Goal: Information Seeking & Learning: Learn about a topic

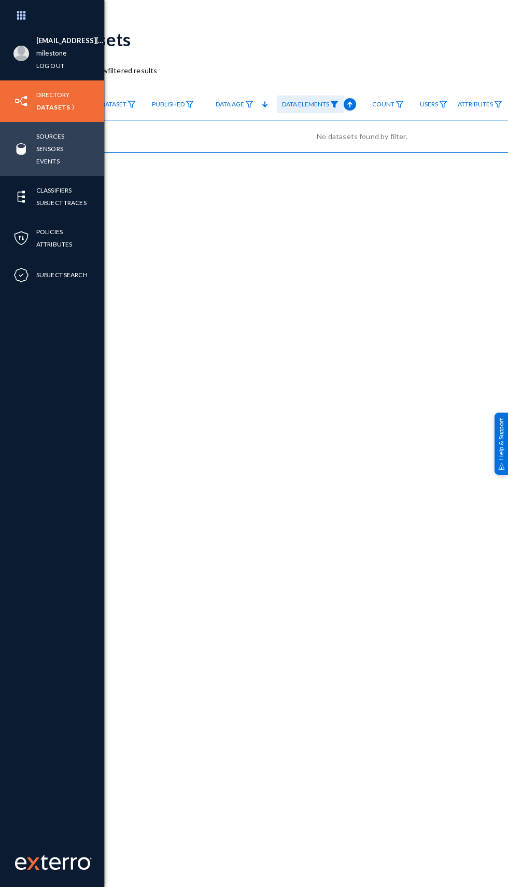
click at [17, 151] on img at bounding box center [21, 149] width 16 height 16
click at [45, 139] on link "Sources" at bounding box center [50, 136] width 28 height 12
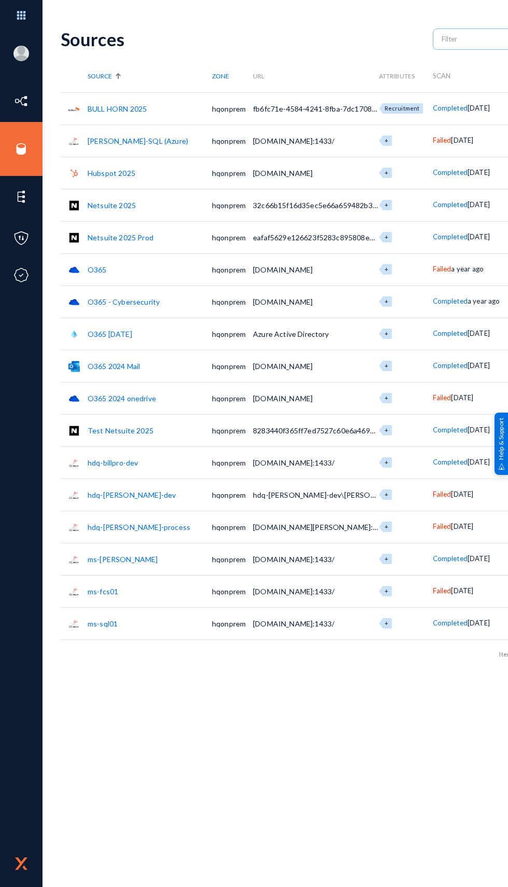
click at [114, 236] on link "Netsuite 2025 Prod" at bounding box center [121, 237] width 66 height 9
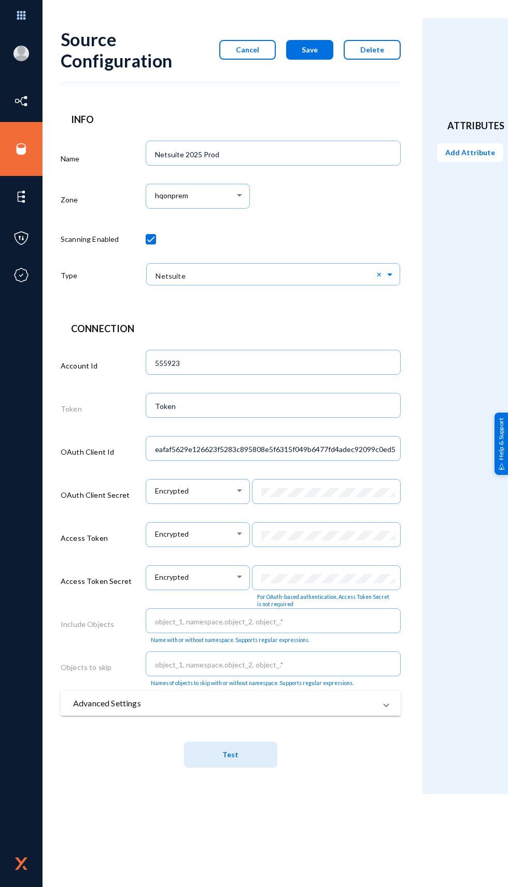
click at [105, 706] on mat-panel-title "Advanced Settings" at bounding box center [224, 703] width 303 height 12
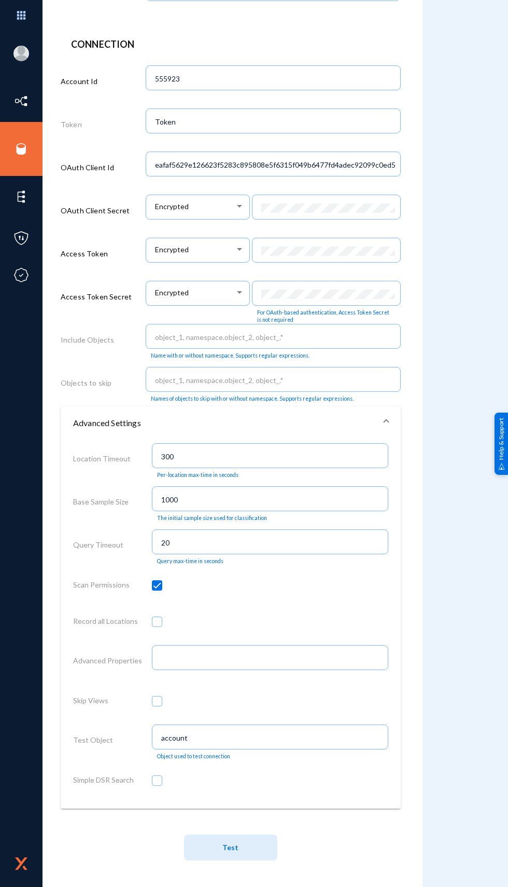
scroll to position [296, 0]
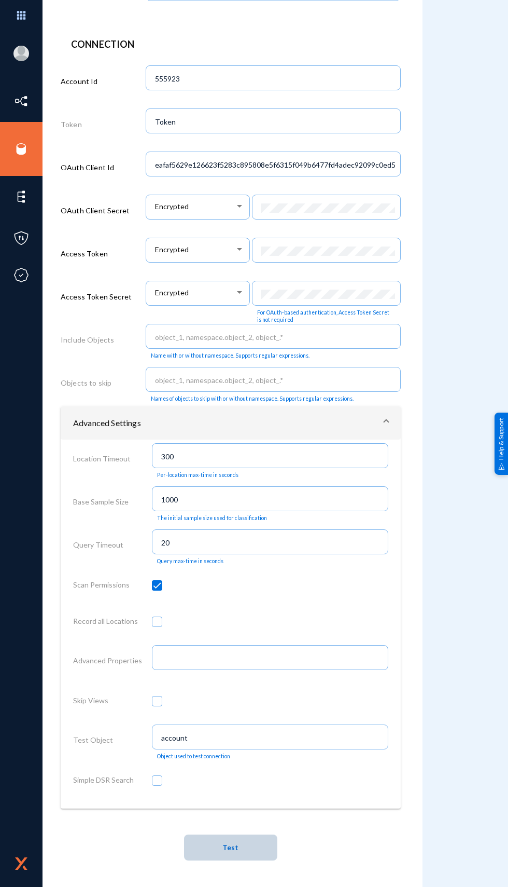
click at [213, 839] on button "Test" at bounding box center [230, 847] width 93 height 26
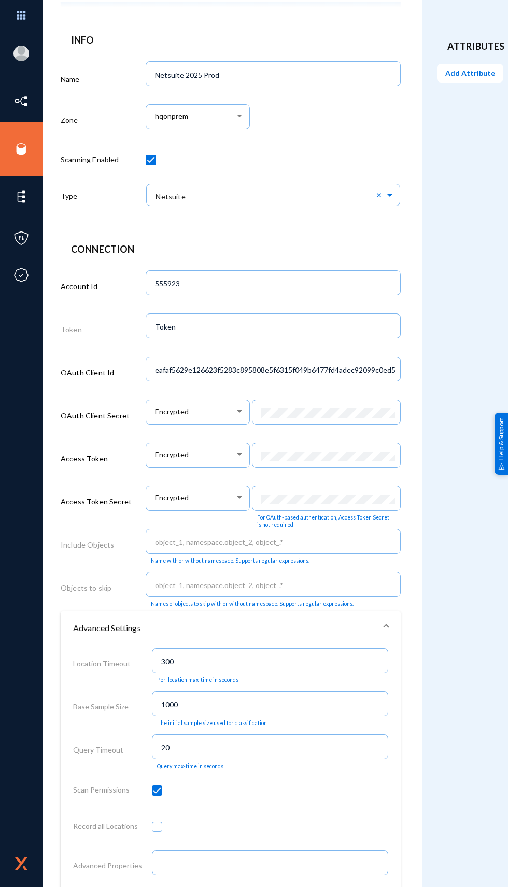
scroll to position [0, 0]
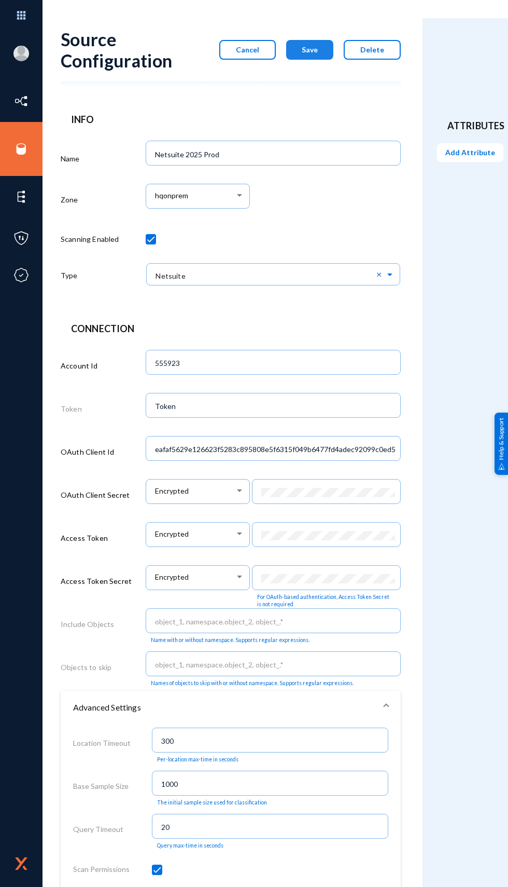
click at [312, 50] on span "Save" at bounding box center [310, 49] width 16 height 9
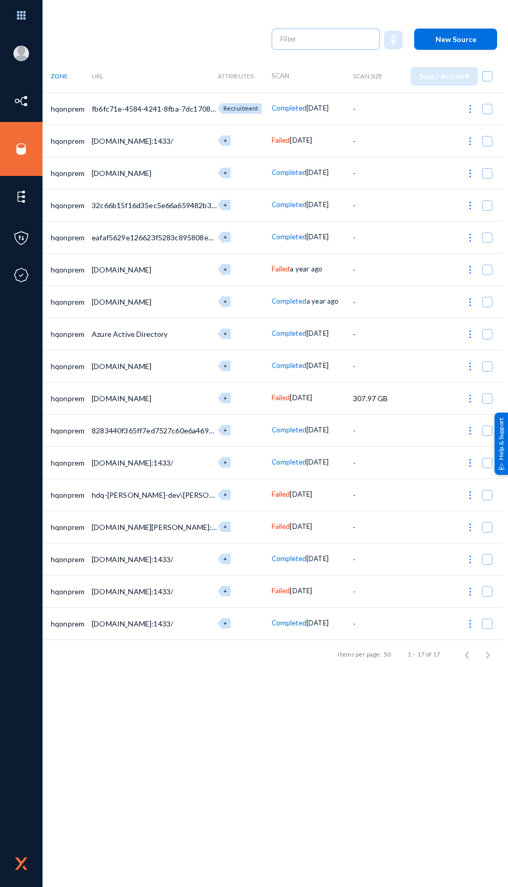
scroll to position [0, 174]
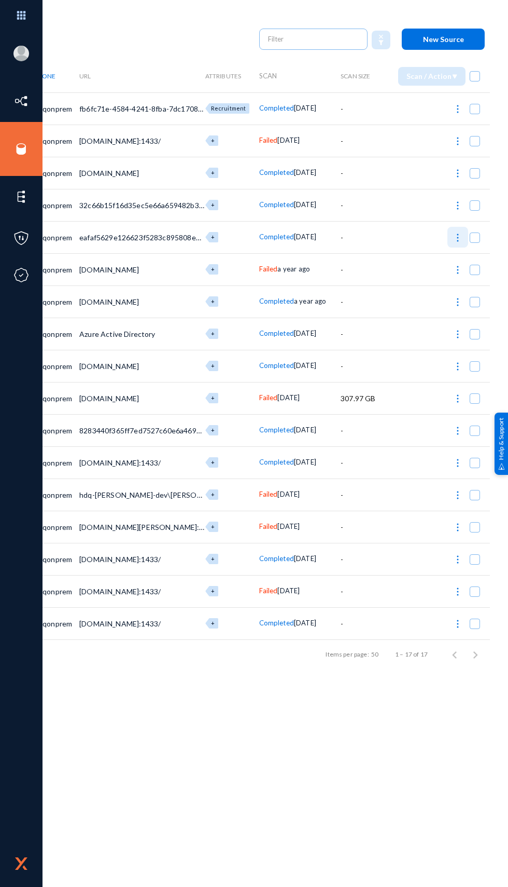
click at [457, 238] on img at bounding box center [458, 237] width 10 height 10
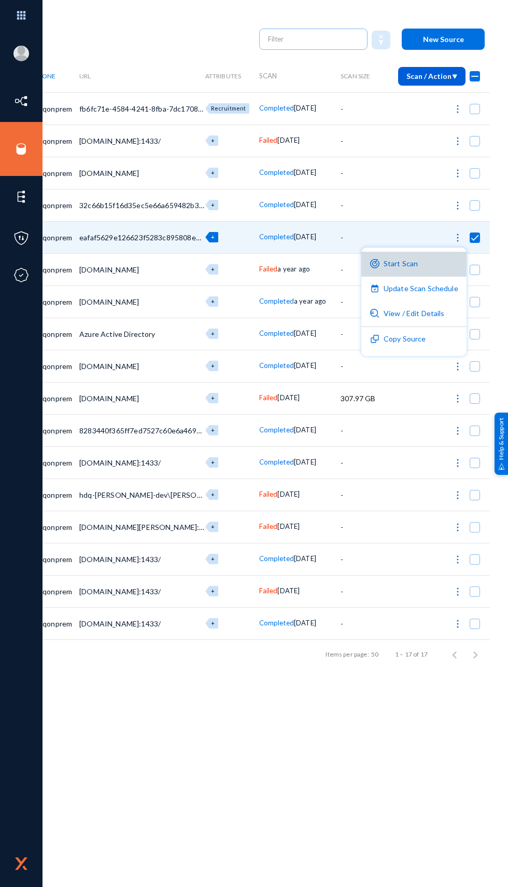
click at [420, 268] on button "Start Scan" at bounding box center [414, 264] width 105 height 25
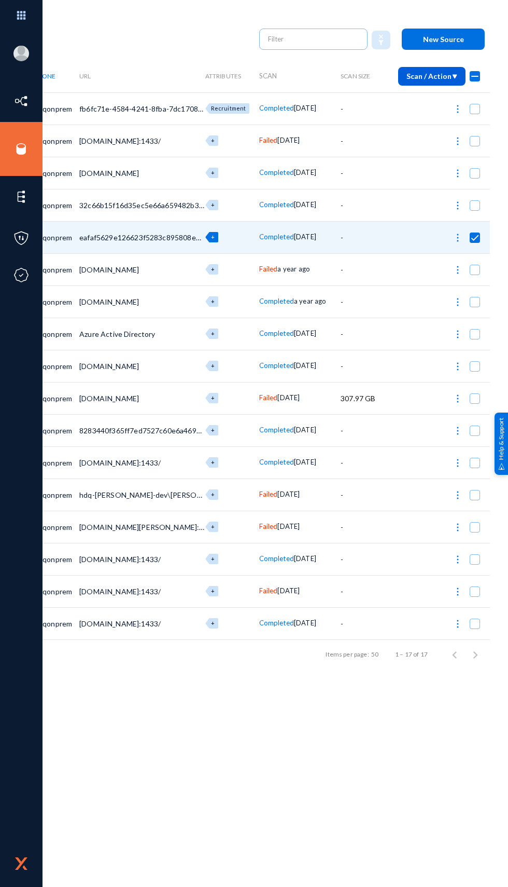
checkbox input "false"
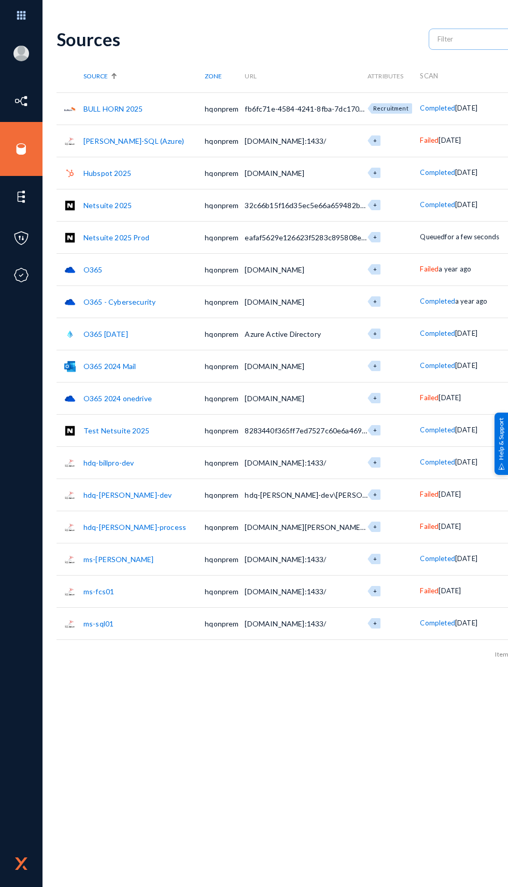
scroll to position [0, 0]
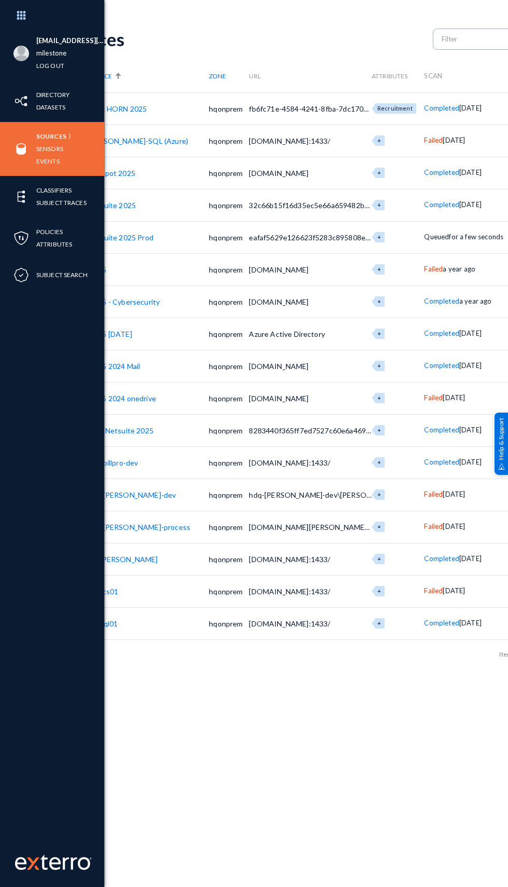
click at [16, 151] on img at bounding box center [21, 149] width 16 height 16
click at [45, 152] on link "Sensors" at bounding box center [49, 149] width 27 height 12
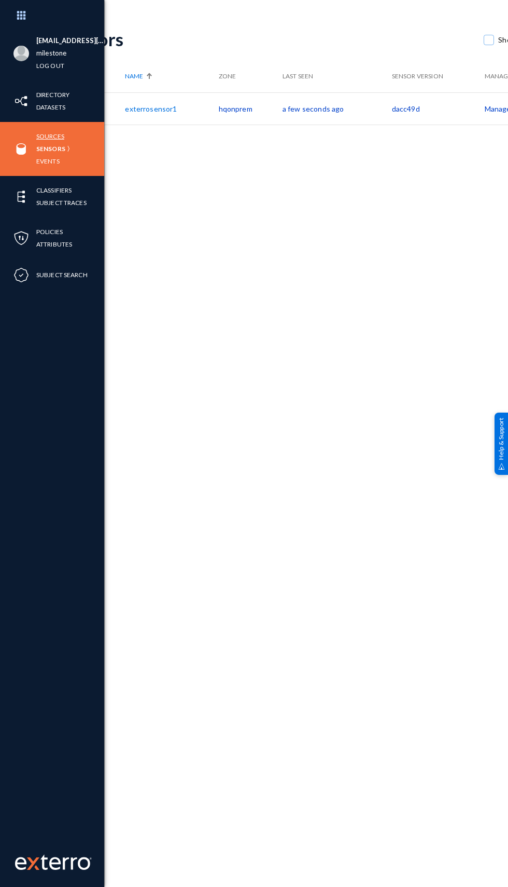
click at [45, 134] on link "Sources" at bounding box center [50, 136] width 28 height 12
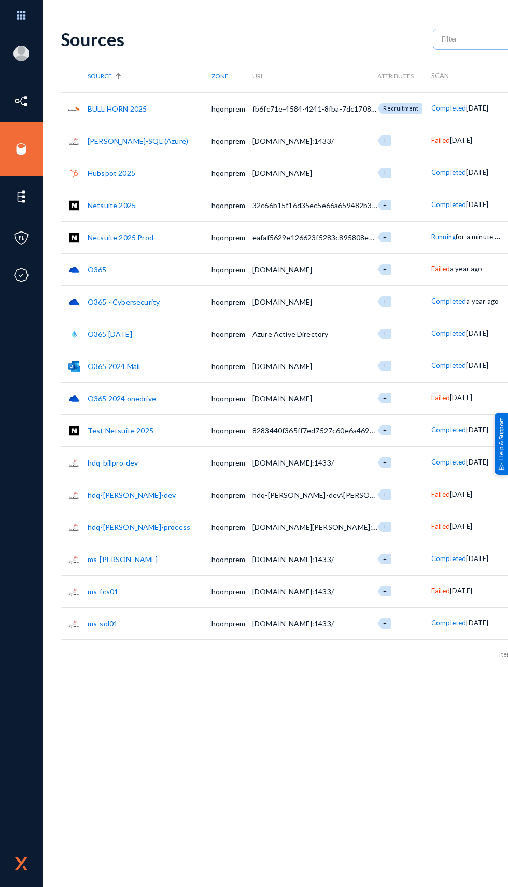
click at [432, 237] on span "Running" at bounding box center [444, 236] width 24 height 8
click at [327, 756] on div at bounding box center [254, 443] width 508 height 887
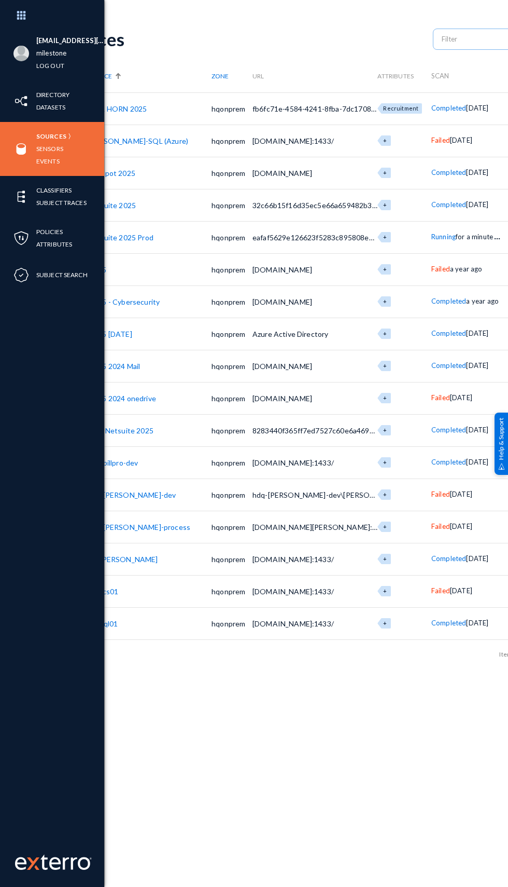
click at [16, 138] on div "Sources Sensors Events" at bounding box center [52, 149] width 104 height 54
click at [64, 112] on link "Datasets" at bounding box center [50, 107] width 29 height 12
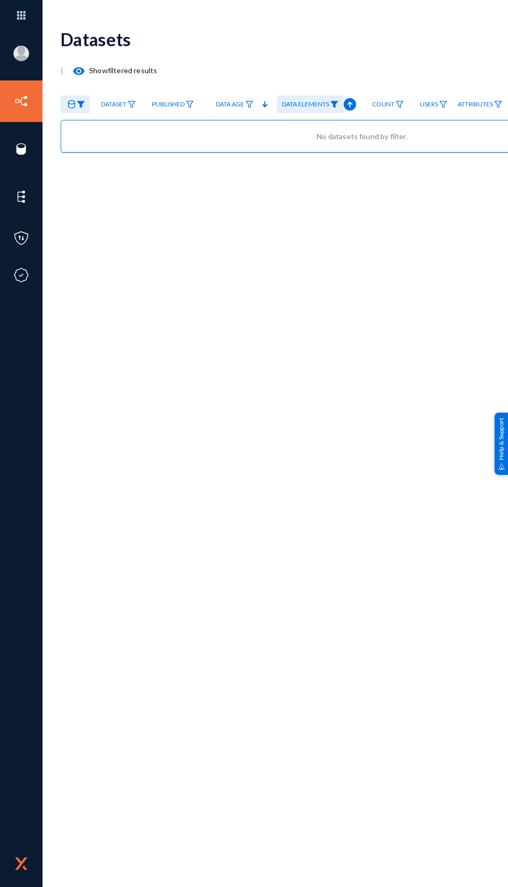
click at [339, 46] on div "Datasets" at bounding box center [362, 39] width 603 height 42
click at [336, 104] on img at bounding box center [334, 104] width 8 height 7
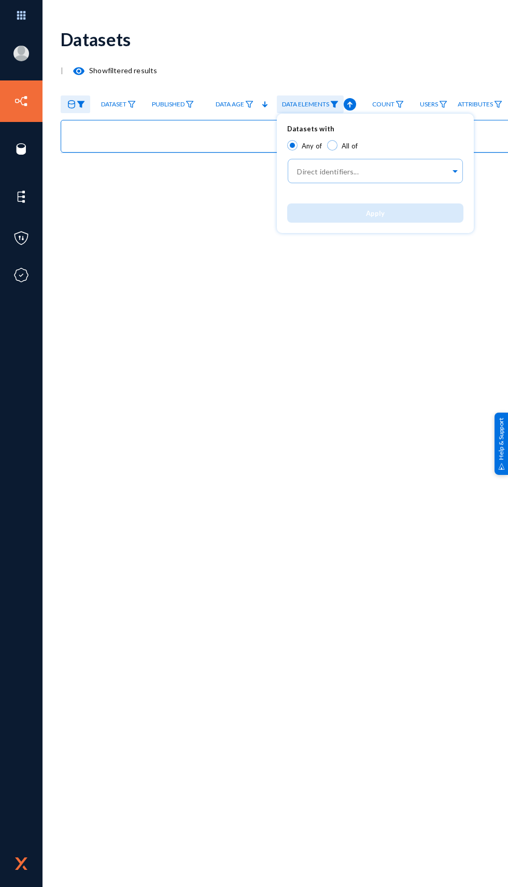
click at [429, 378] on div at bounding box center [254, 443] width 508 height 887
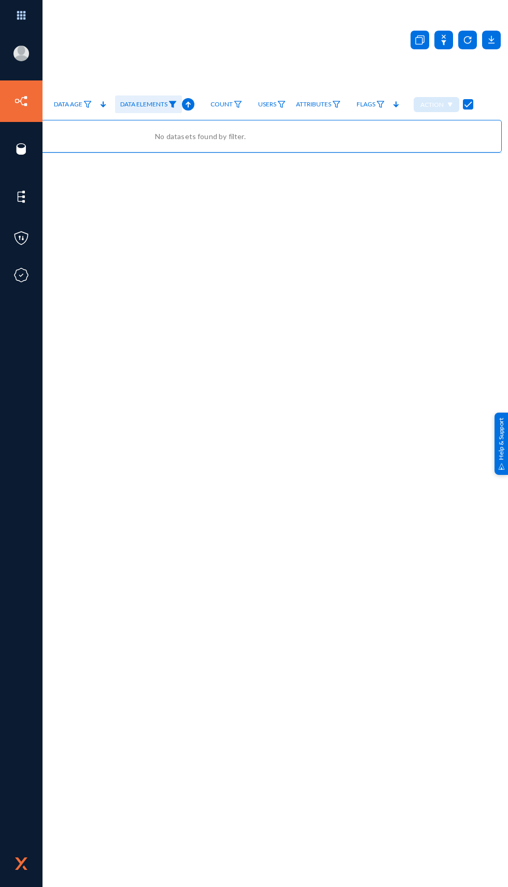
scroll to position [0, 174]
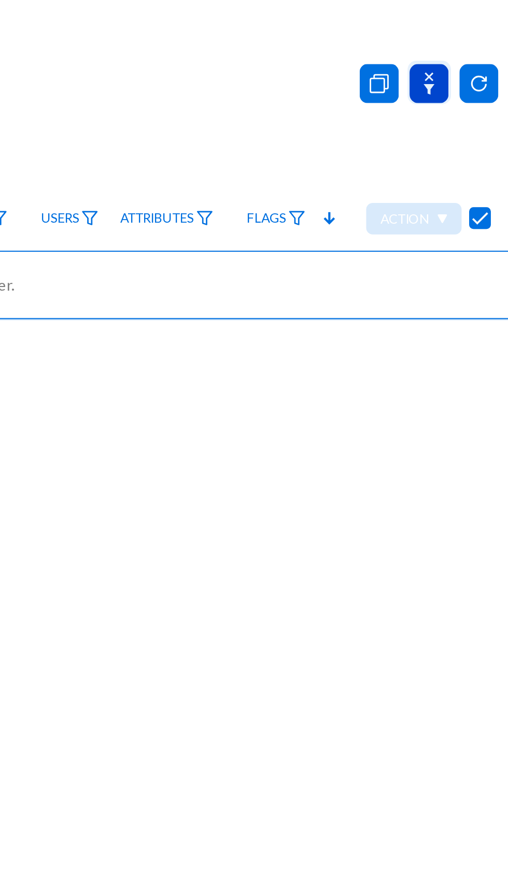
click at [430, 42] on icon at bounding box center [432, 40] width 19 height 19
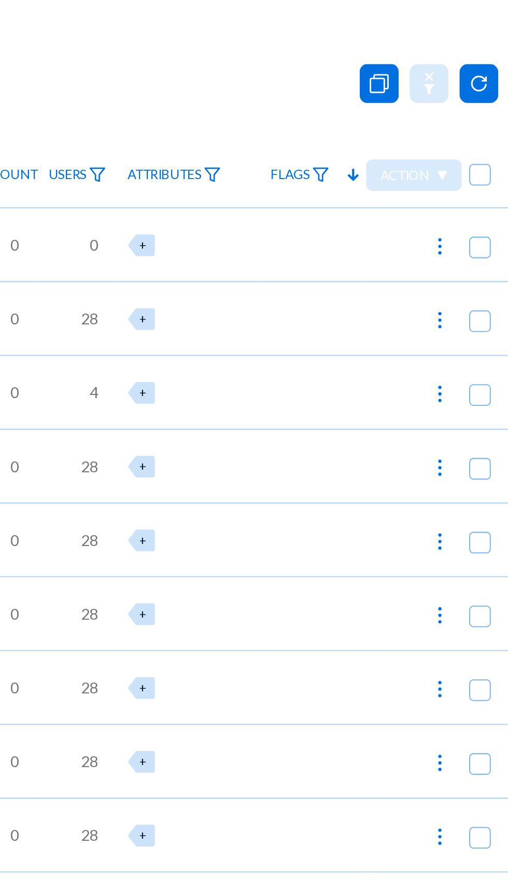
click at [349, 17] on div "[EMAIL_ADDRESS][PERSON_NAME][DOMAIN_NAME] milestone Log out Directory Datasets …" at bounding box center [254, 443] width 508 height 887
checkbox input "false"
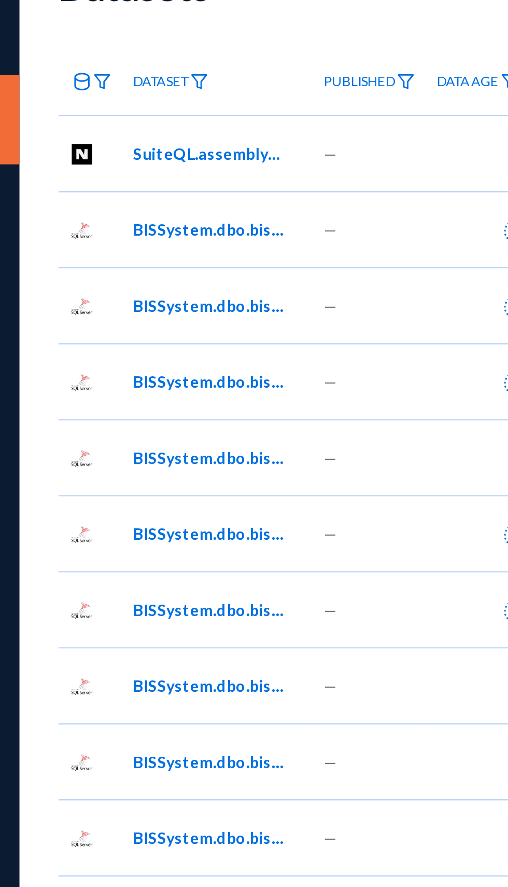
click at [77, 86] on img at bounding box center [81, 83] width 8 height 7
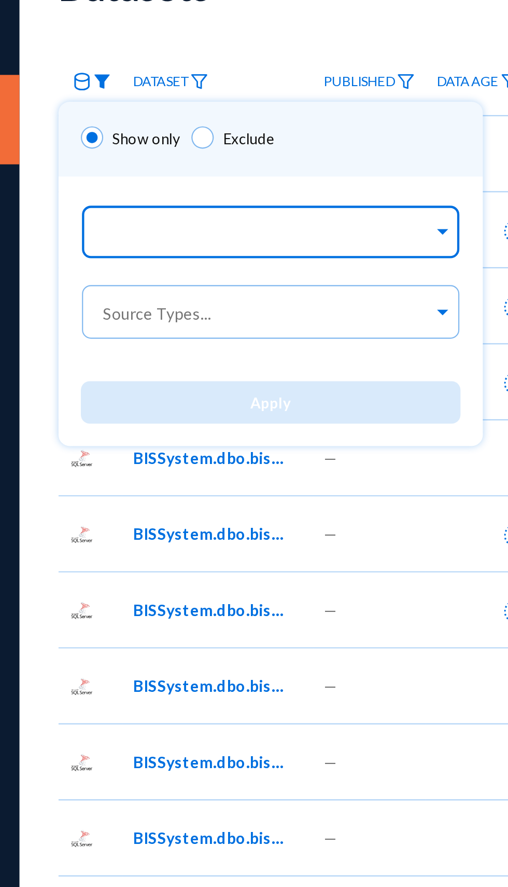
click at [186, 156] on input "text" at bounding box center [156, 155] width 155 height 10
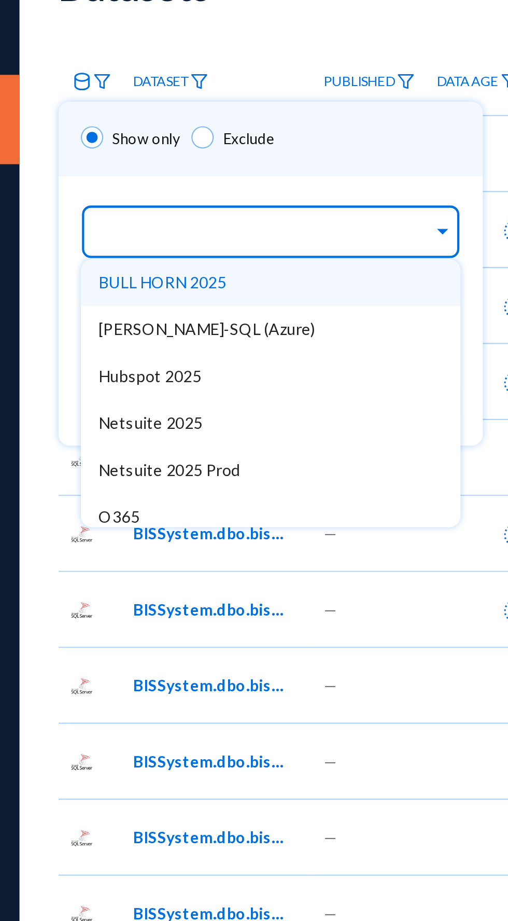
click at [163, 263] on div "Netsuite 2025 Prod" at bounding box center [159, 264] width 176 height 22
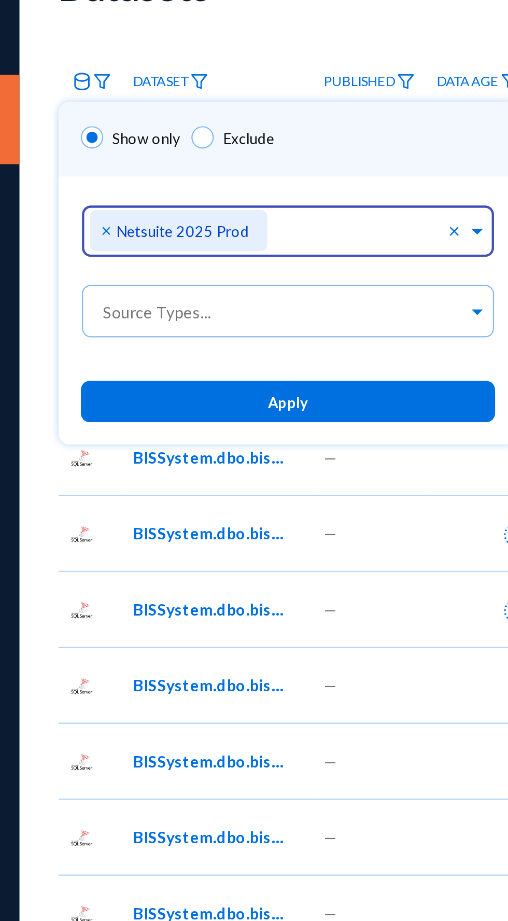
click at [213, 123] on div "Show only Exclude" at bounding box center [167, 110] width 213 height 35
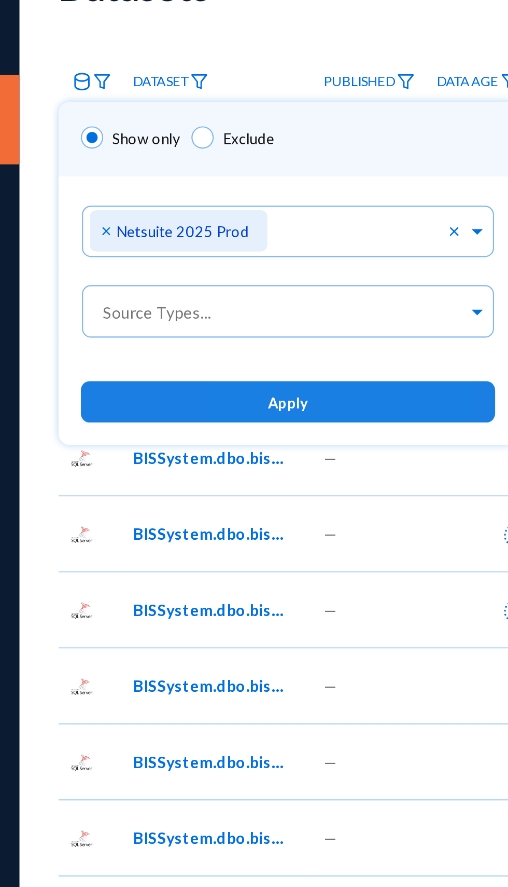
click at [196, 238] on button "Apply" at bounding box center [167, 232] width 192 height 19
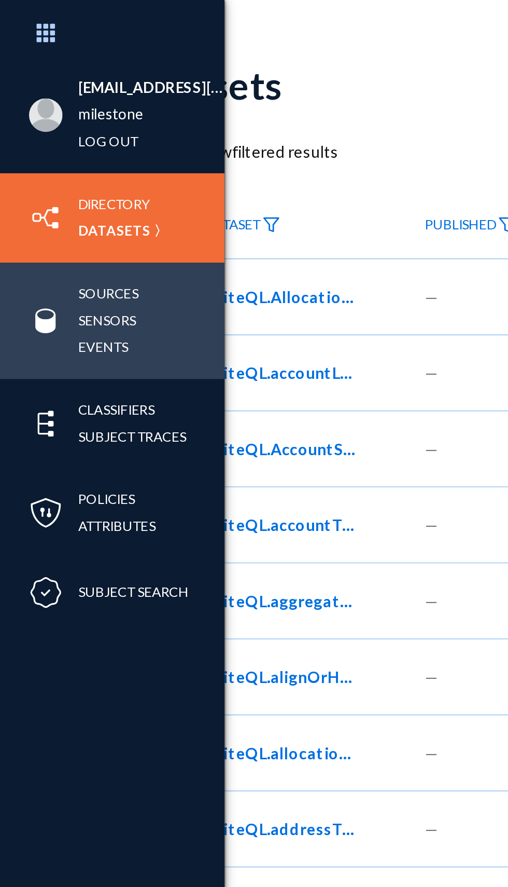
click at [21, 153] on img at bounding box center [21, 149] width 16 height 16
click at [51, 139] on link "Sources" at bounding box center [50, 136] width 28 height 12
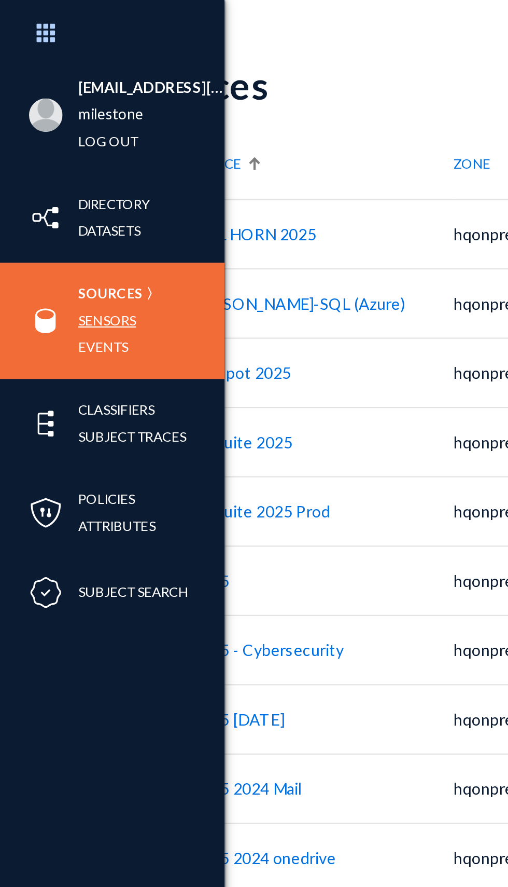
click at [53, 149] on link "Sensors" at bounding box center [49, 149] width 27 height 12
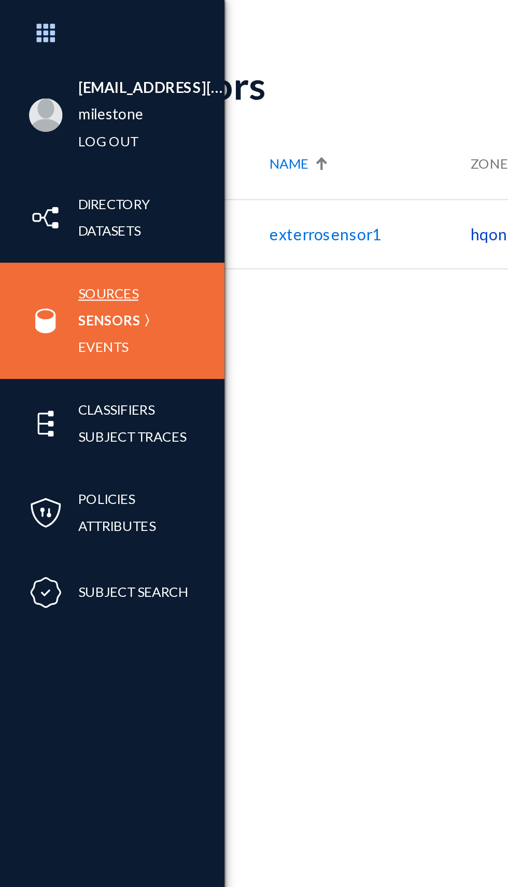
click at [56, 135] on link "Sources" at bounding box center [50, 136] width 28 height 12
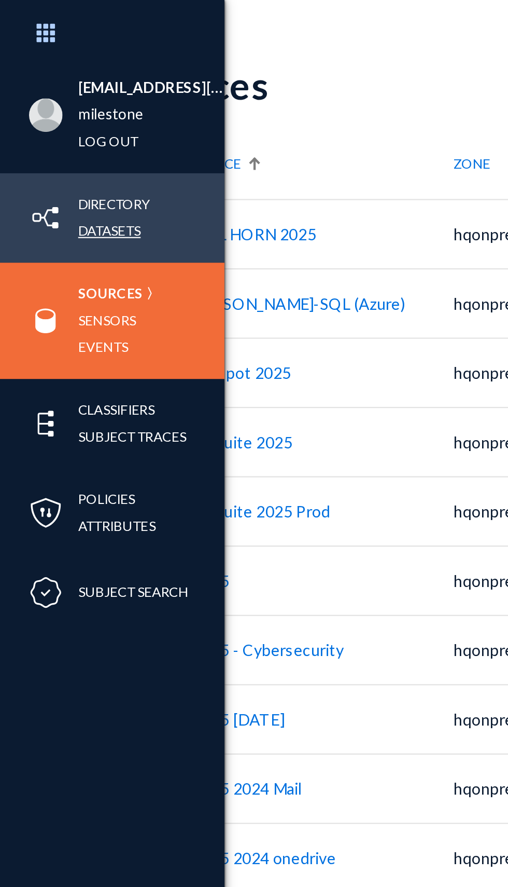
click at [62, 105] on link "Datasets" at bounding box center [50, 107] width 29 height 12
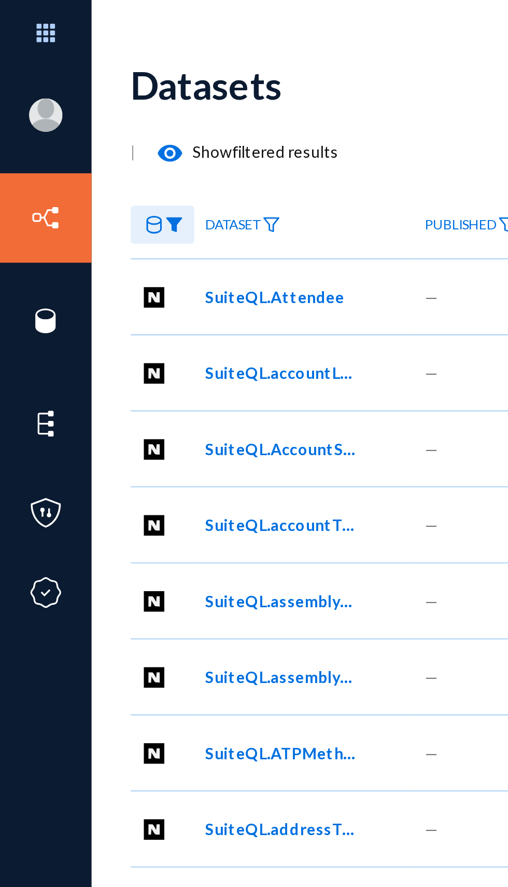
click at [183, 53] on div "Datasets" at bounding box center [362, 39] width 603 height 42
click at [81, 106] on img at bounding box center [81, 104] width 8 height 7
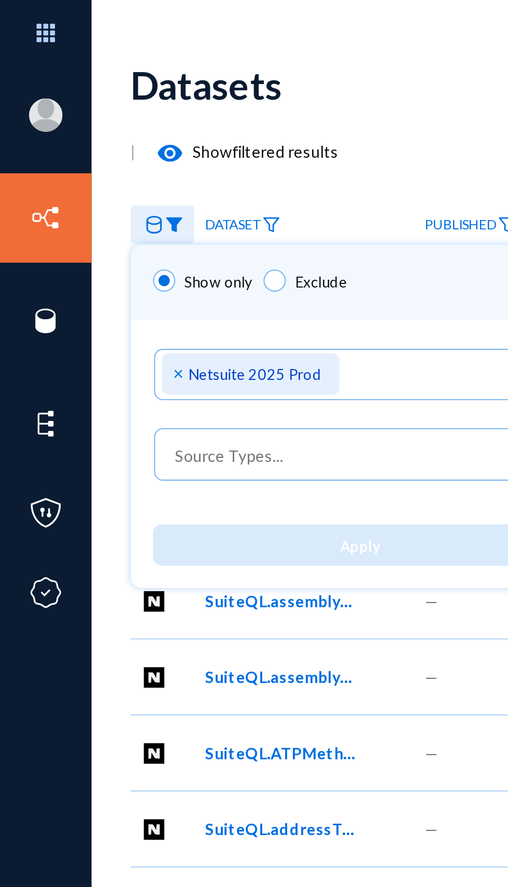
click at [130, 282] on div at bounding box center [254, 443] width 508 height 887
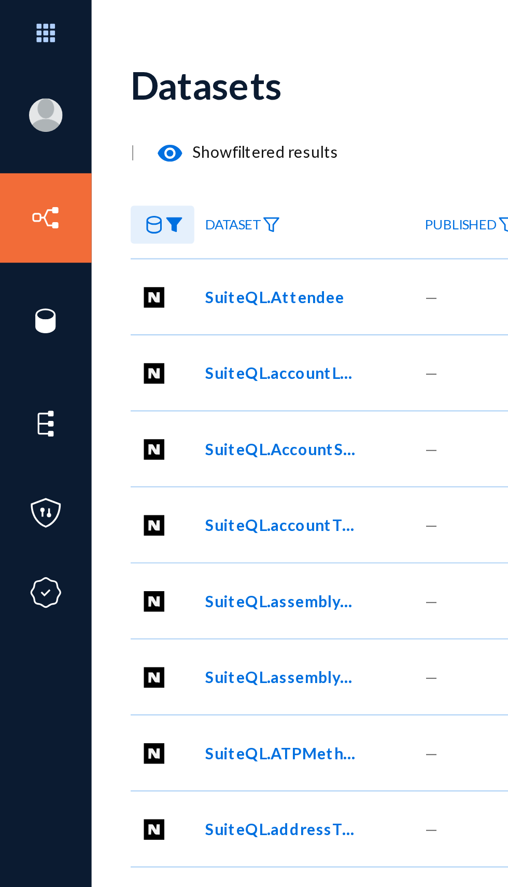
click at [131, 283] on span "SuiteQL.assemblyItemSiteCategory" at bounding box center [130, 278] width 70 height 11
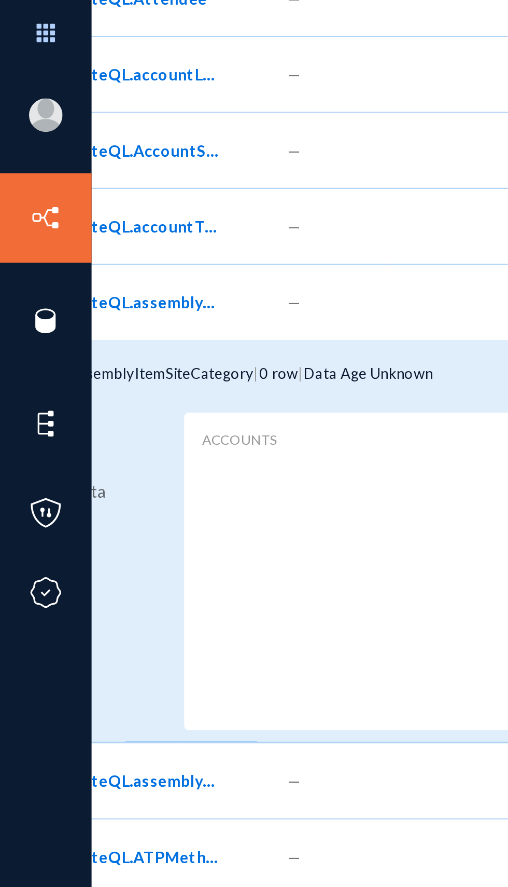
scroll to position [139, 0]
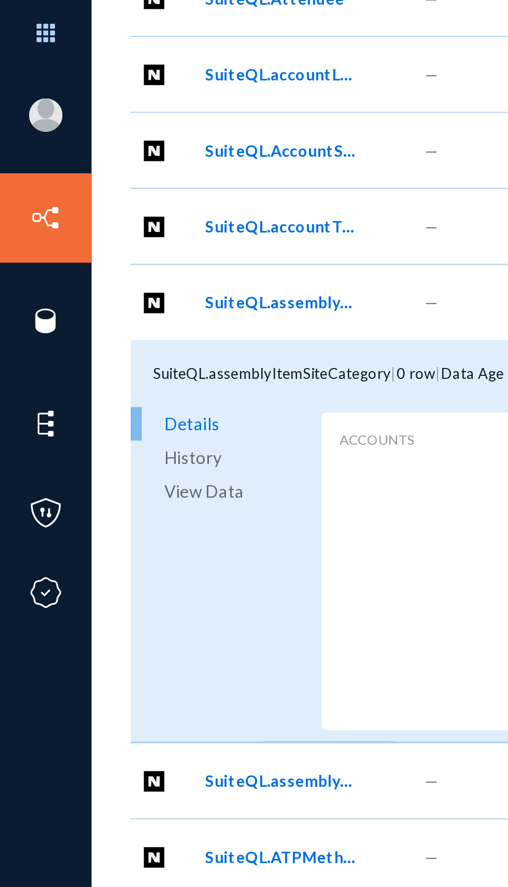
click at [104, 229] on span "View Data" at bounding box center [94, 228] width 37 height 16
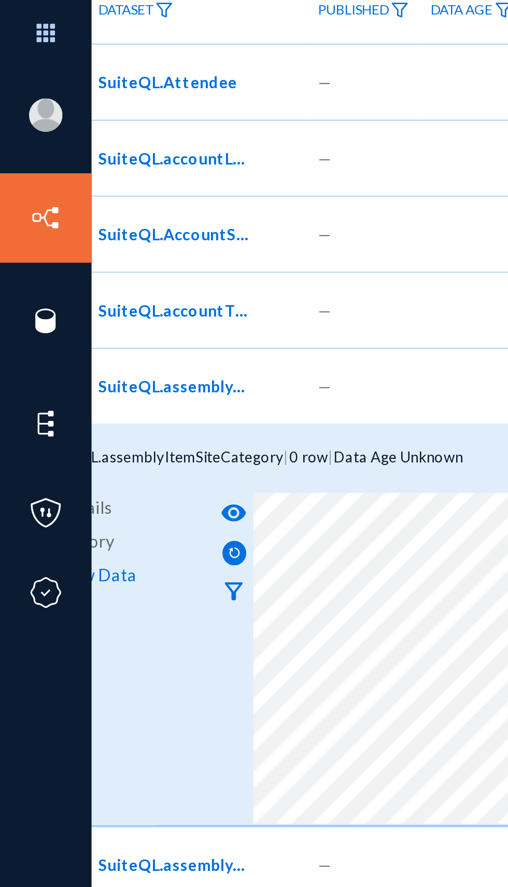
scroll to position [0, 0]
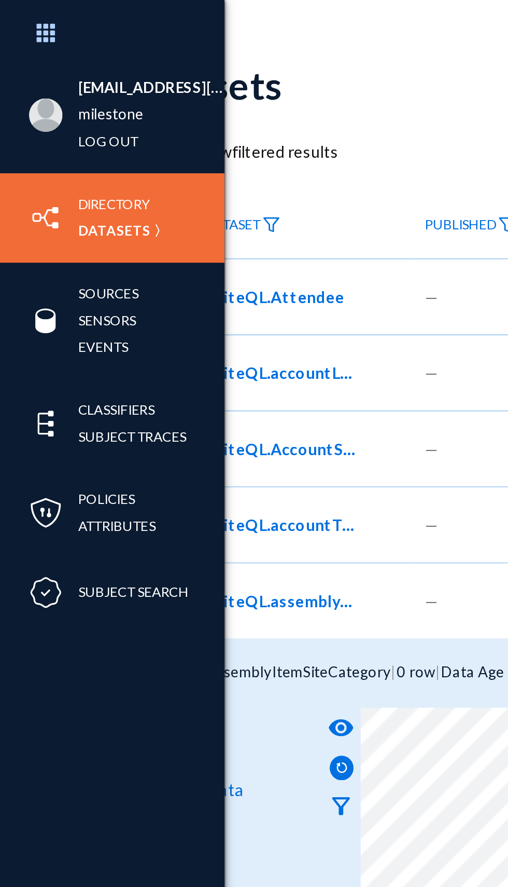
click at [22, 104] on img at bounding box center [21, 101] width 16 height 16
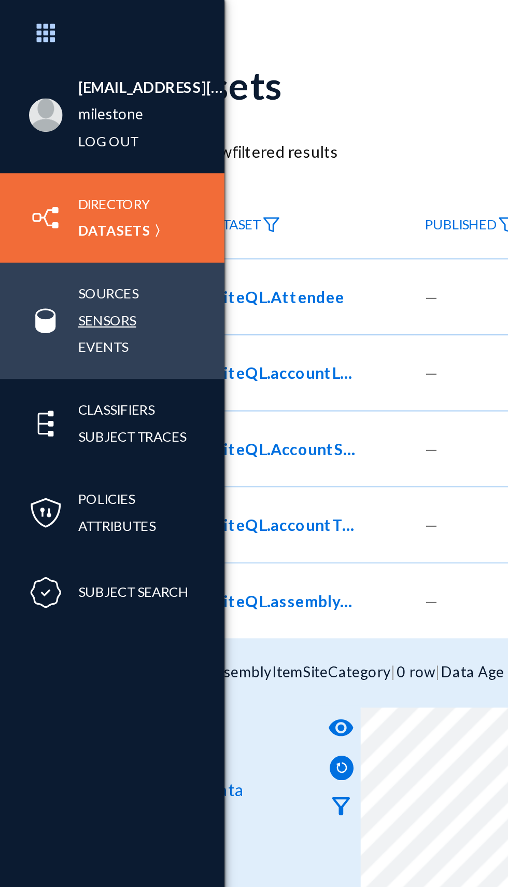
click at [43, 150] on link "Sensors" at bounding box center [49, 149] width 27 height 12
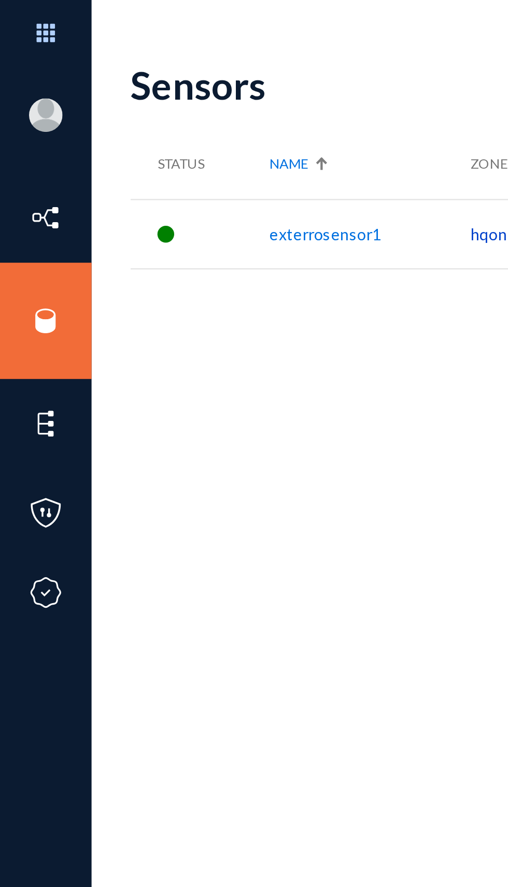
click at [182, 47] on div "Sensors" at bounding box center [267, 39] width 413 height 21
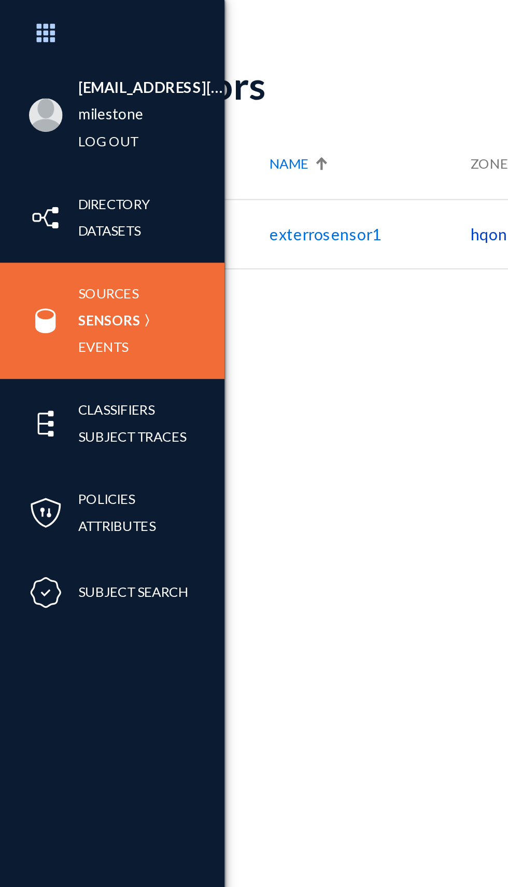
click at [21, 136] on div "Sources Sensors Events" at bounding box center [52, 149] width 104 height 54
click at [54, 137] on link "Sources" at bounding box center [50, 136] width 28 height 12
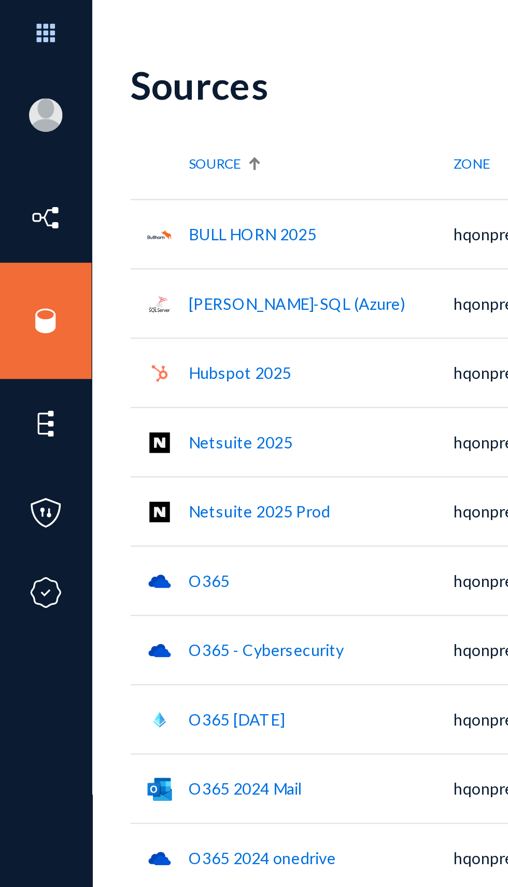
click at [154, 73] on div "Source" at bounding box center [149, 76] width 123 height 8
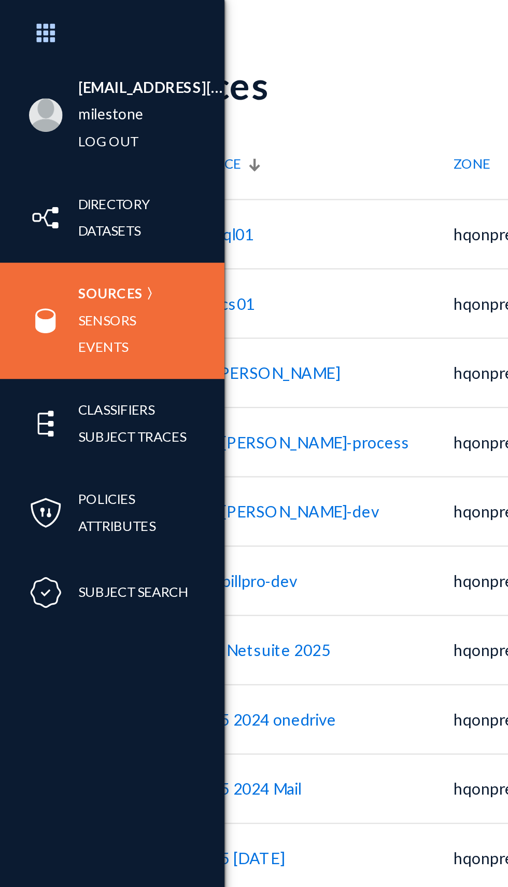
click at [27, 144] on img at bounding box center [21, 149] width 16 height 16
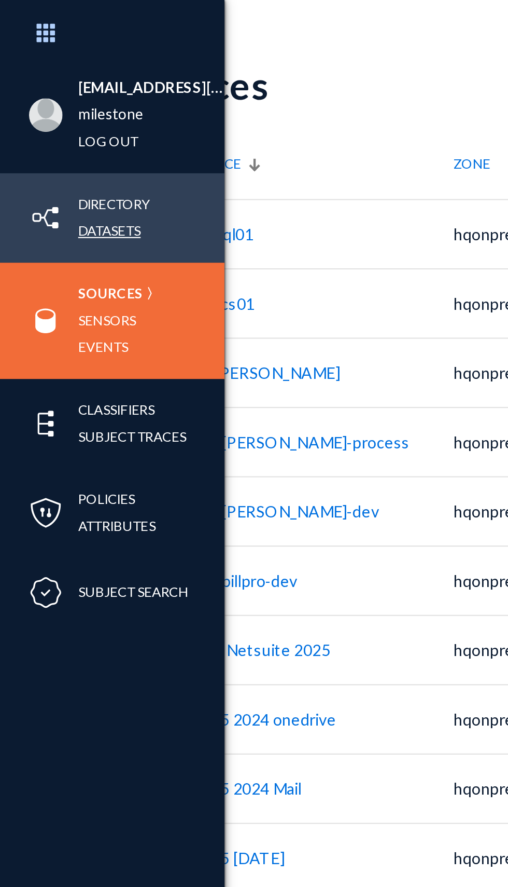
click at [46, 105] on link "Datasets" at bounding box center [50, 107] width 29 height 12
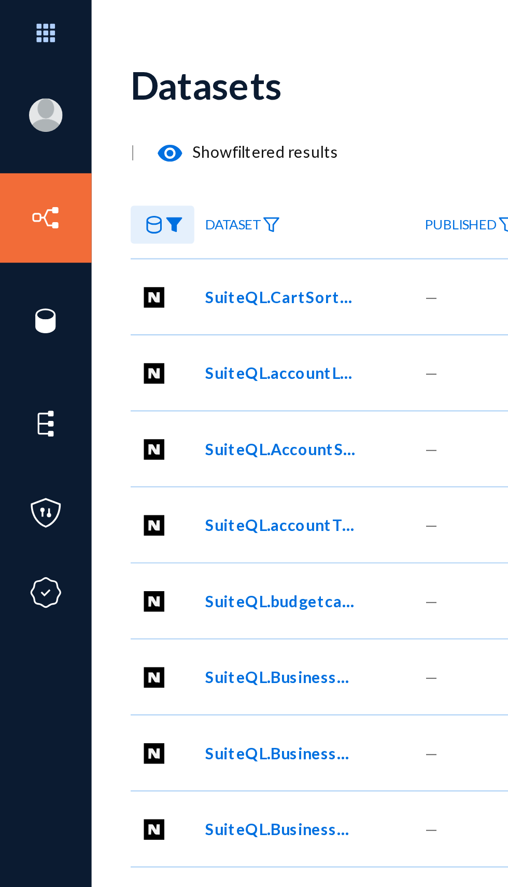
click at [170, 56] on div "Datasets" at bounding box center [362, 39] width 603 height 42
click at [87, 72] on button "visibility" at bounding box center [78, 70] width 21 height 21
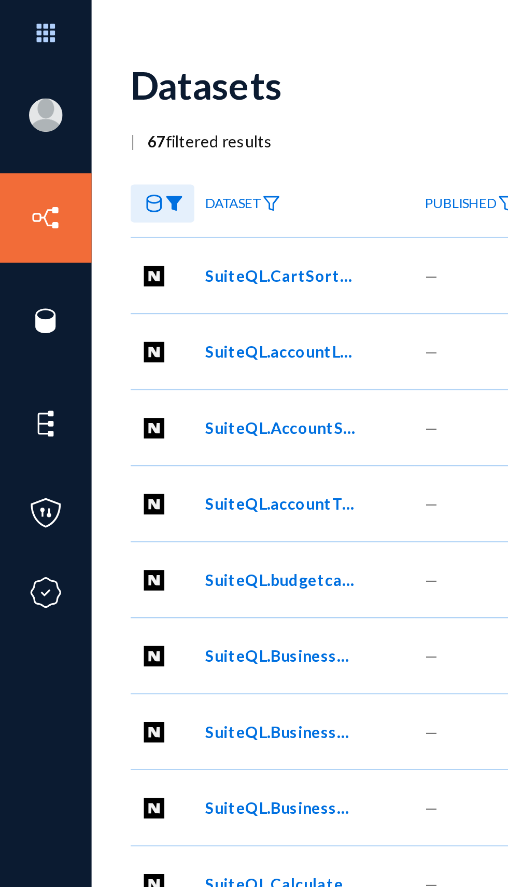
click at [108, 126] on span "SuiteQL.CartSortOrder" at bounding box center [130, 127] width 70 height 11
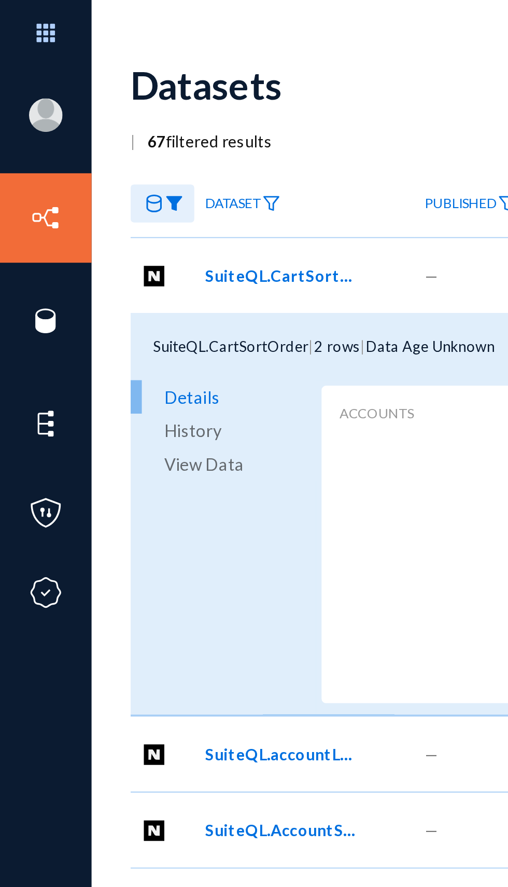
click at [90, 216] on span "View Data" at bounding box center [94, 216] width 37 height 16
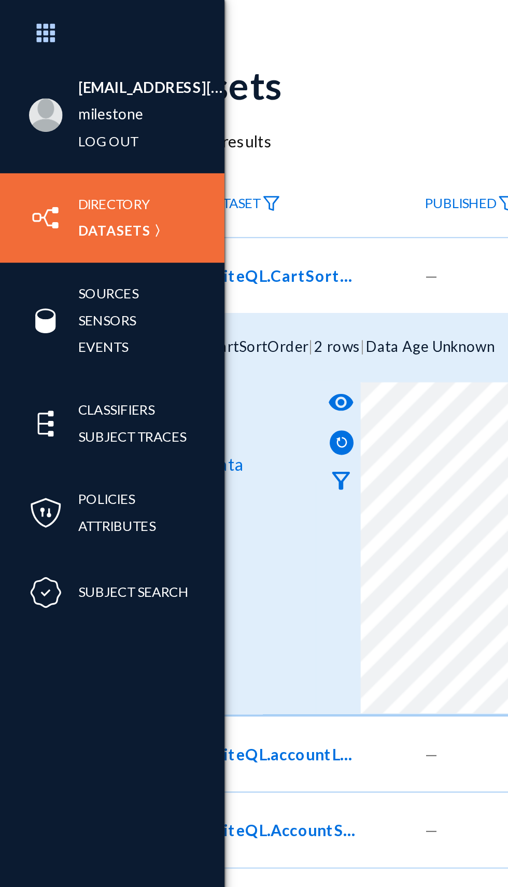
click at [26, 105] on img at bounding box center [21, 101] width 16 height 16
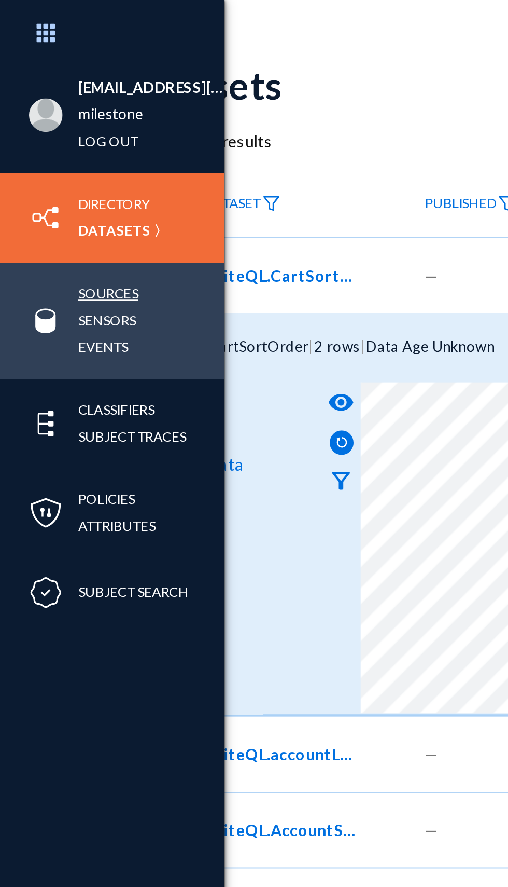
click at [47, 136] on link "Sources" at bounding box center [50, 136] width 28 height 12
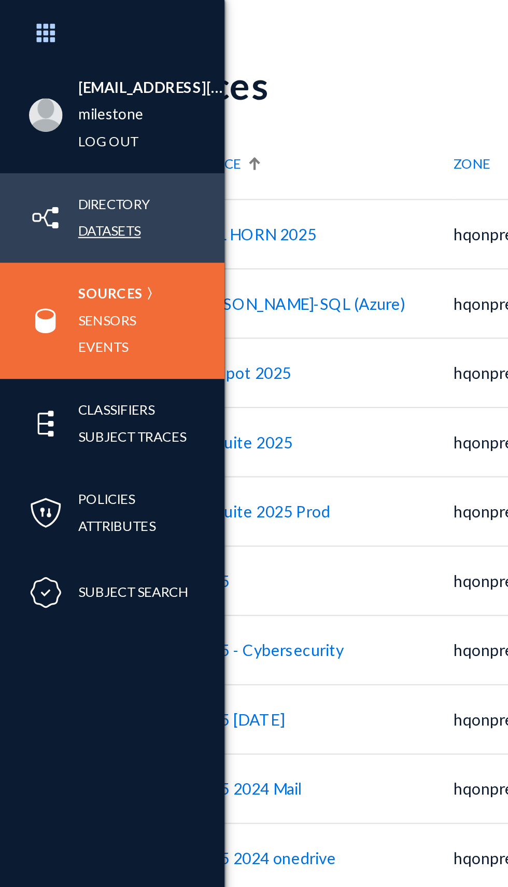
click at [49, 105] on link "Datasets" at bounding box center [50, 107] width 29 height 12
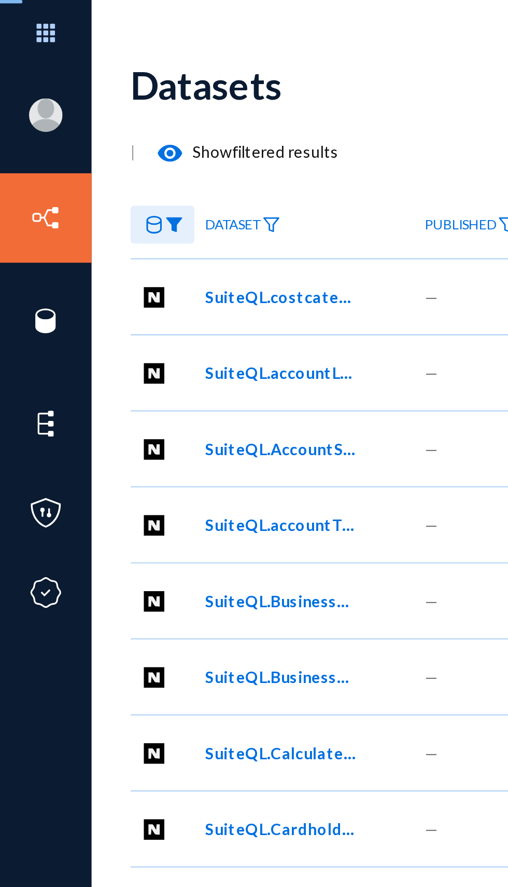
click at [154, 57] on div "Datasets" at bounding box center [362, 39] width 603 height 42
click at [147, 46] on div "Datasets" at bounding box center [362, 39] width 603 height 42
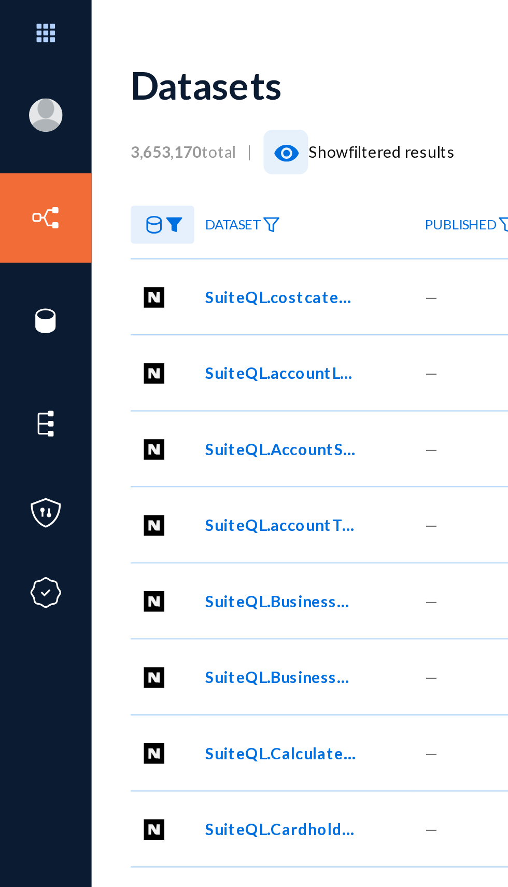
click at [135, 68] on mat-icon "visibility" at bounding box center [133, 71] width 12 height 12
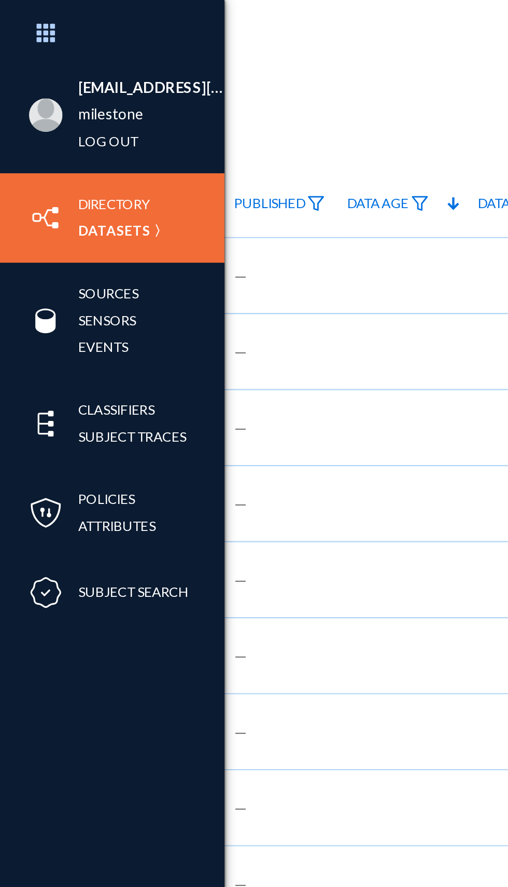
click at [22, 105] on img at bounding box center [21, 101] width 16 height 16
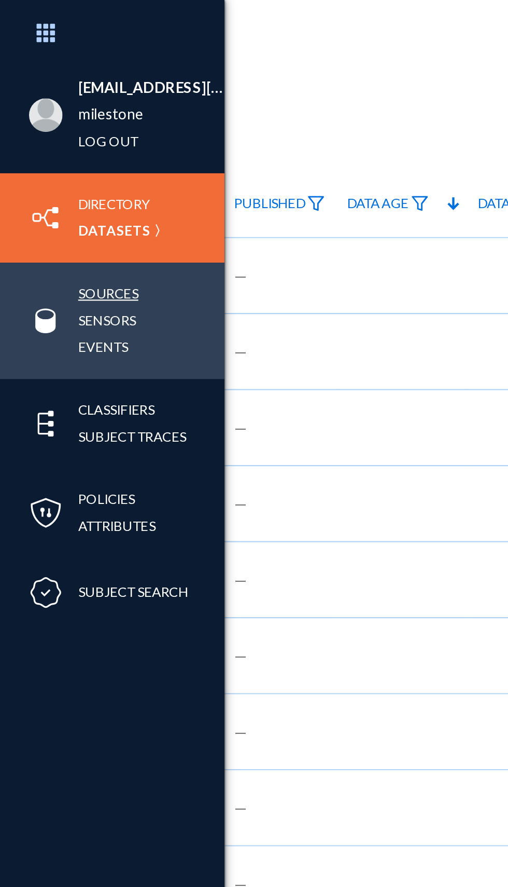
click at [43, 142] on link "Sources" at bounding box center [50, 136] width 28 height 12
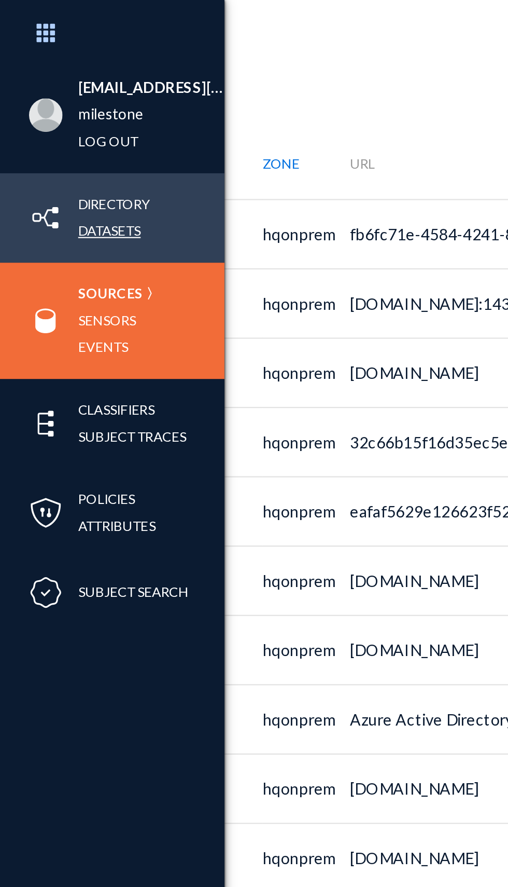
click at [53, 109] on link "Datasets" at bounding box center [50, 107] width 29 height 12
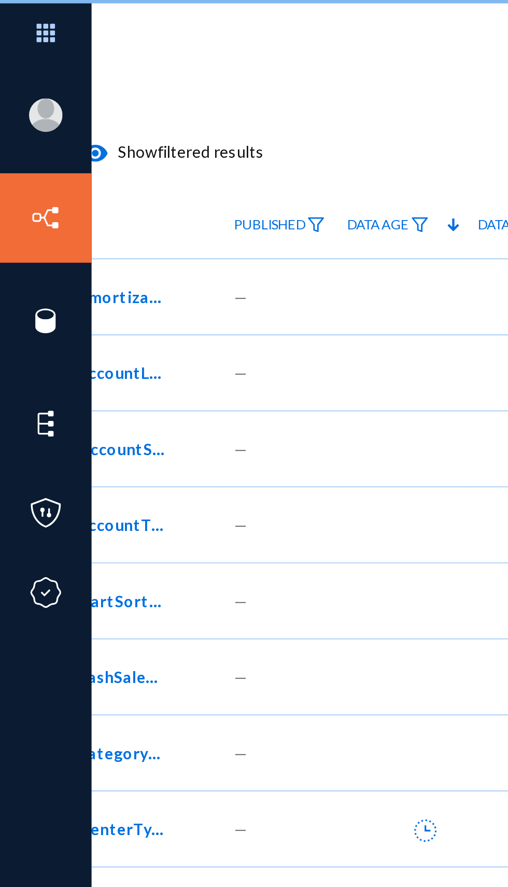
click at [174, 33] on div "Datasets" at bounding box center [273, 39] width 603 height 42
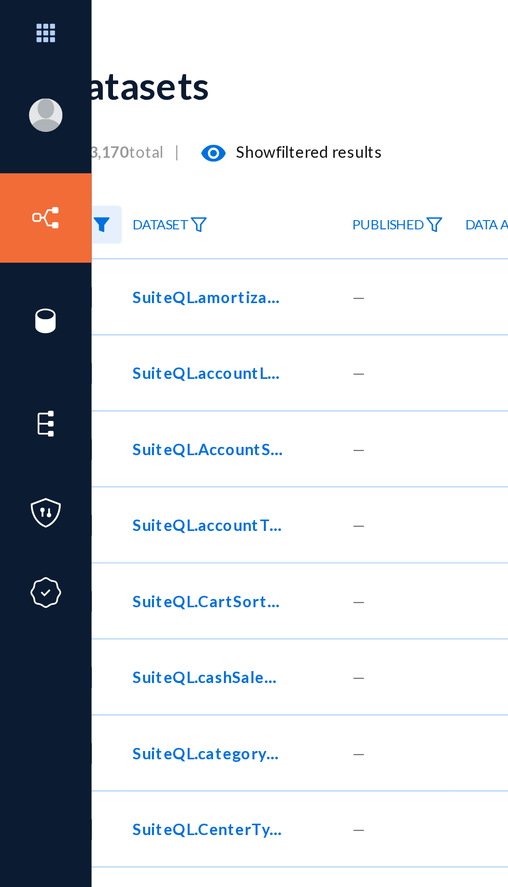
scroll to position [0, 29]
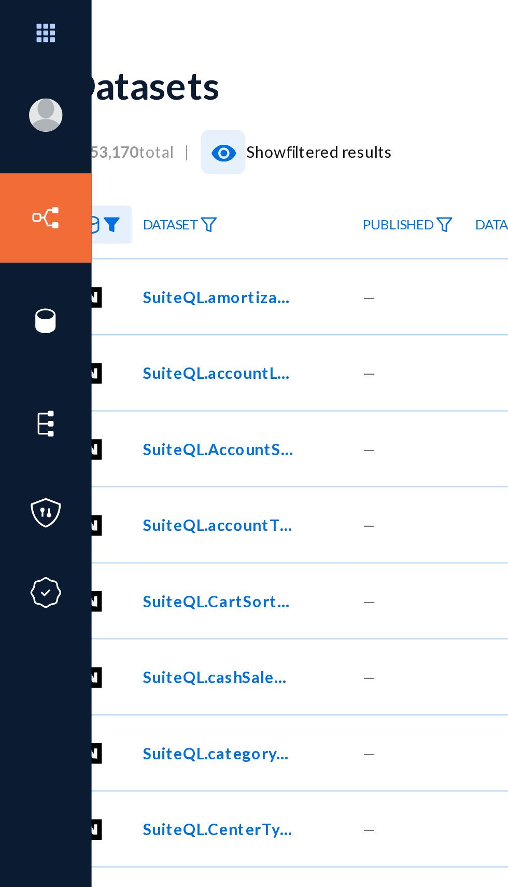
click at [107, 75] on mat-icon "visibility" at bounding box center [104, 71] width 12 height 12
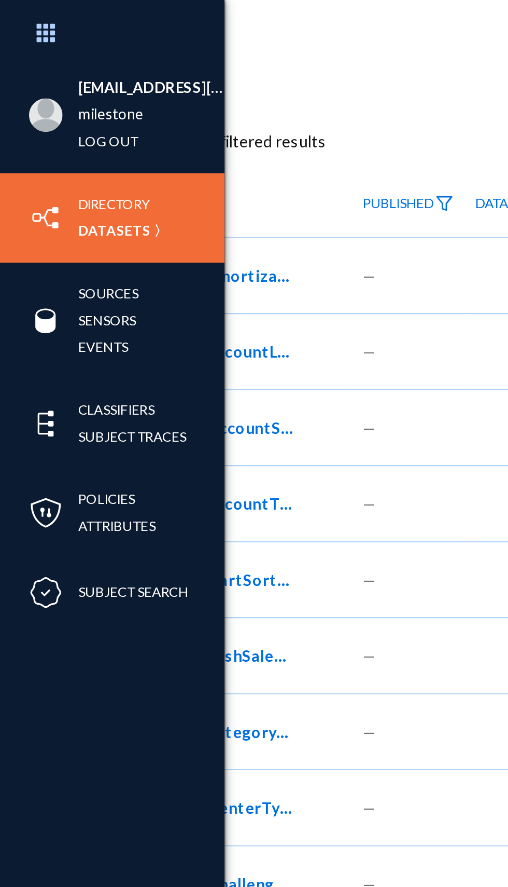
click at [23, 111] on div "Directory Datasets" at bounding box center [52, 101] width 104 height 42
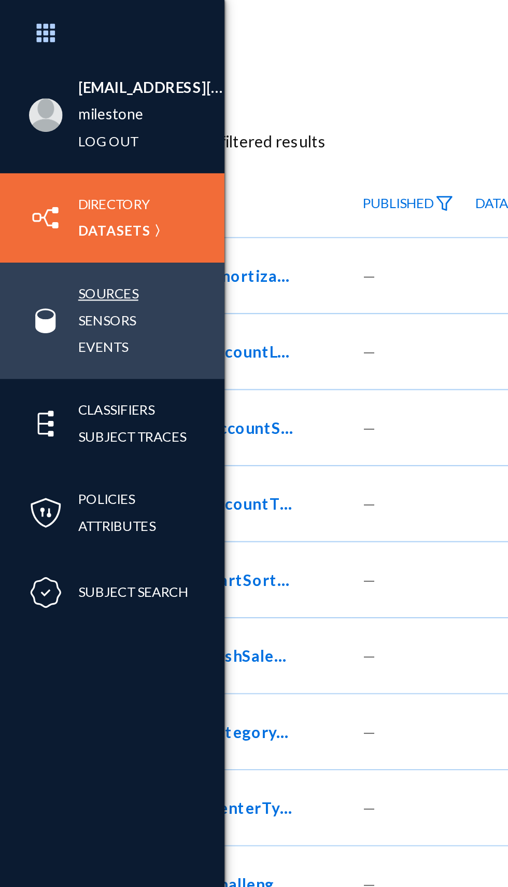
click at [52, 138] on link "Sources" at bounding box center [50, 136] width 28 height 12
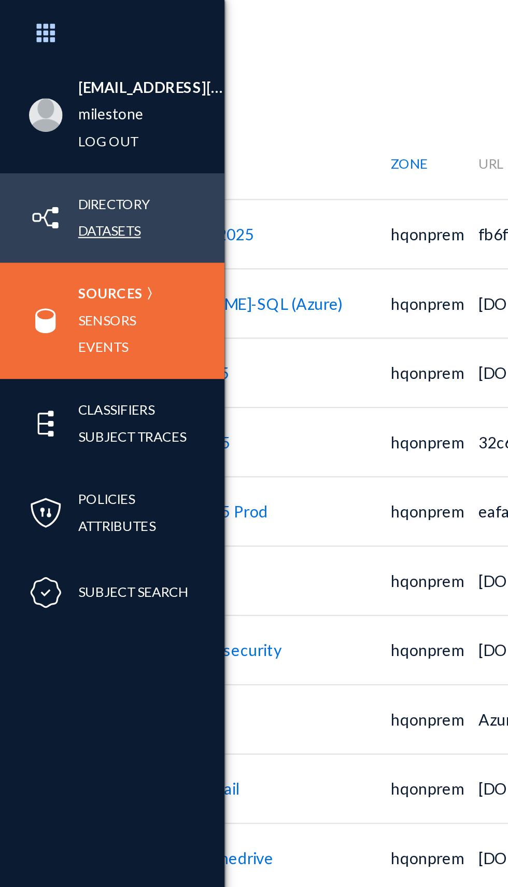
click at [50, 108] on link "Datasets" at bounding box center [50, 107] width 29 height 12
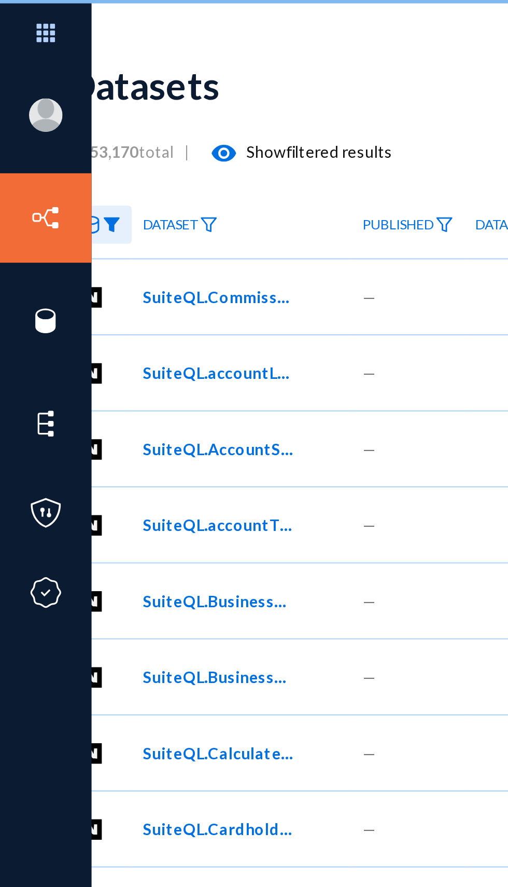
click at [155, 61] on div "3,653,170 total | visibility Show filtered results" at bounding box center [333, 70] width 603 height 21
click at [104, 73] on mat-icon "visibility" at bounding box center [104, 71] width 12 height 12
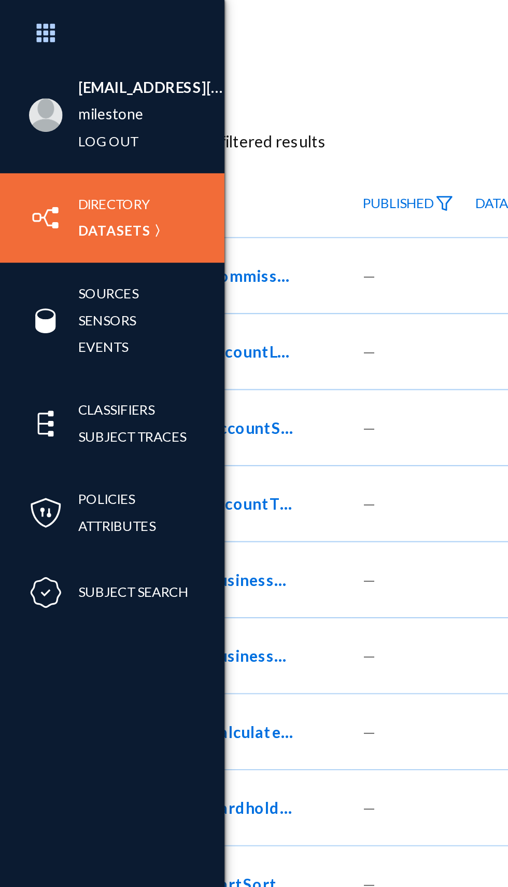
click at [24, 102] on img at bounding box center [21, 101] width 16 height 16
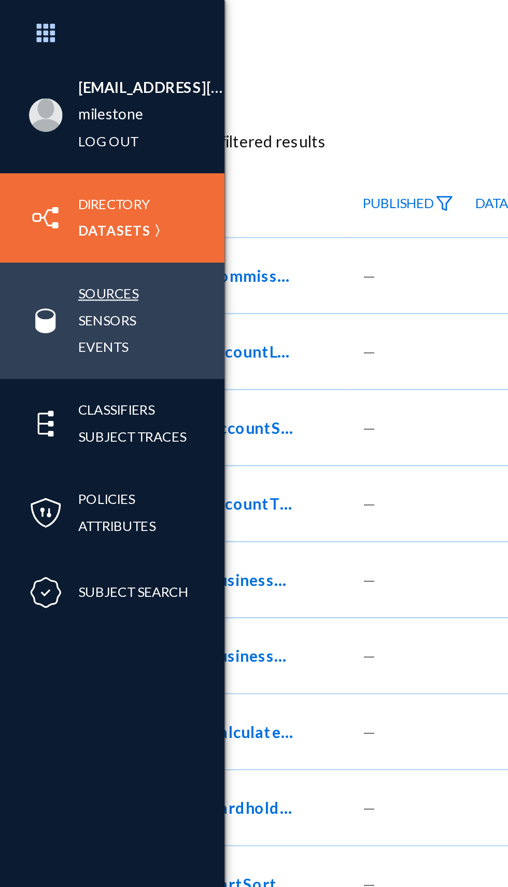
click at [51, 136] on link "Sources" at bounding box center [50, 136] width 28 height 12
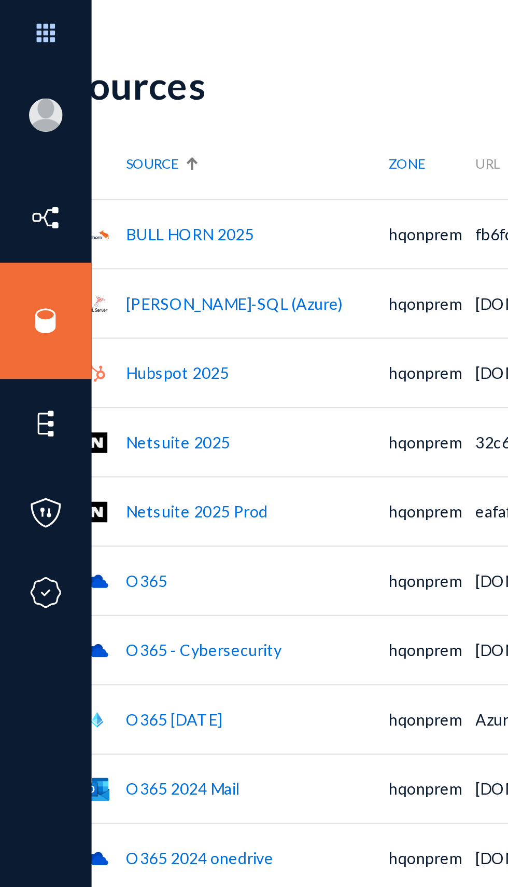
click at [192, 50] on div "Sources New Source" at bounding box center [333, 39] width 603 height 42
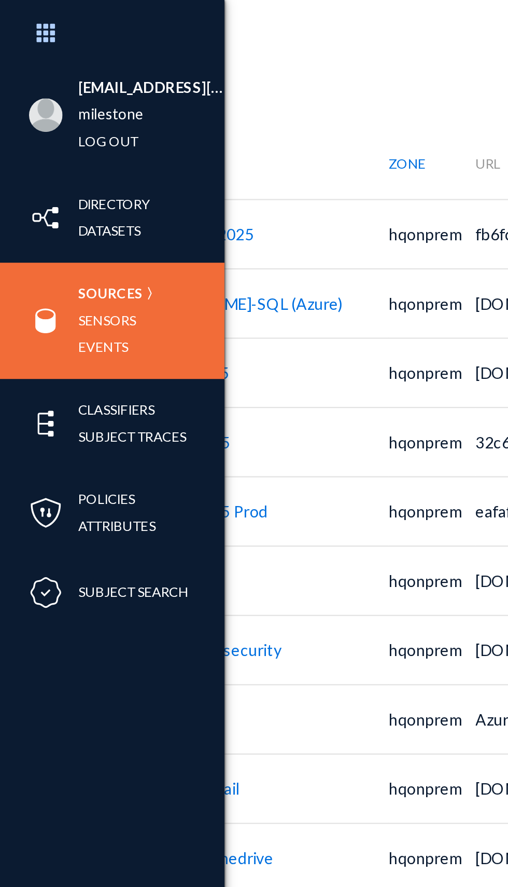
click at [28, 150] on img at bounding box center [21, 149] width 16 height 16
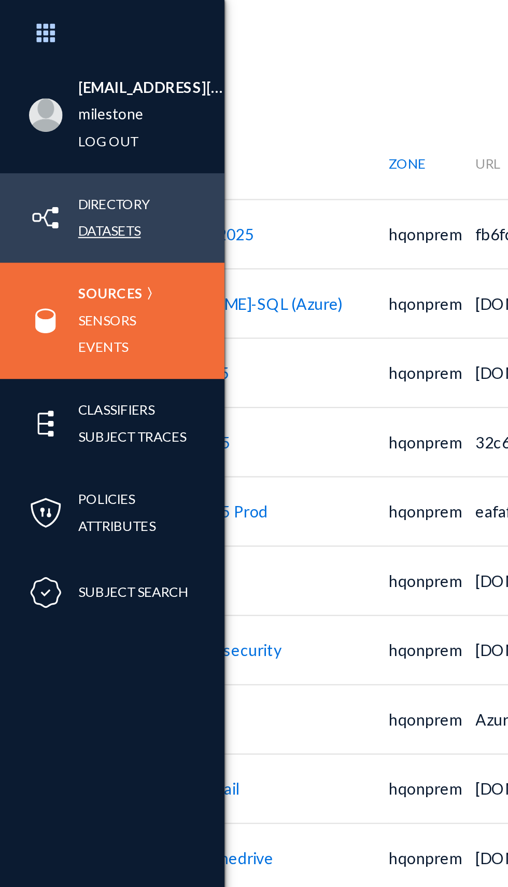
click at [51, 108] on link "Datasets" at bounding box center [50, 107] width 29 height 12
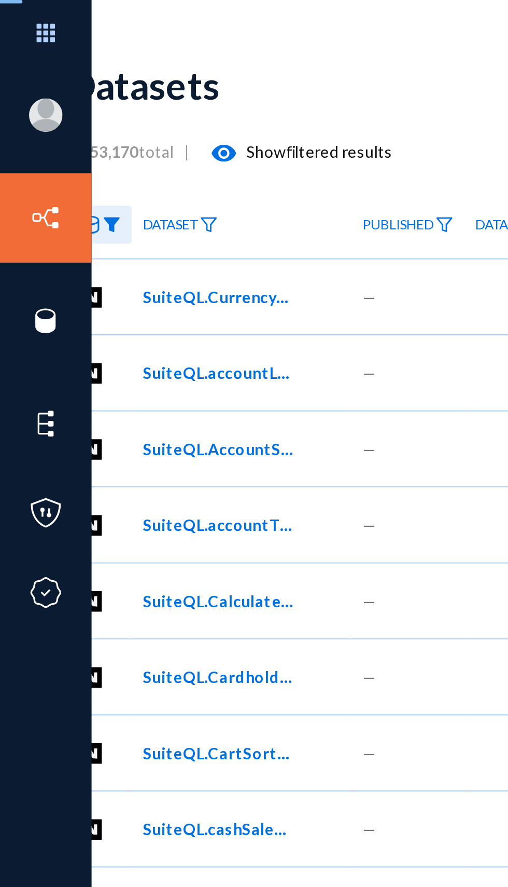
click at [180, 49] on div "Datasets" at bounding box center [333, 39] width 603 height 42
click at [103, 68] on mat-icon "visibility" at bounding box center [104, 71] width 12 height 12
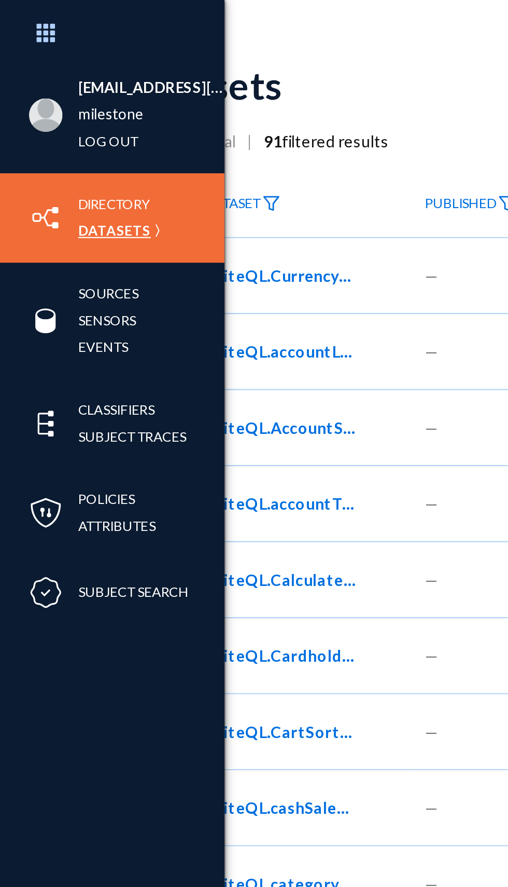
click at [37, 107] on link "Datasets" at bounding box center [53, 107] width 34 height 12
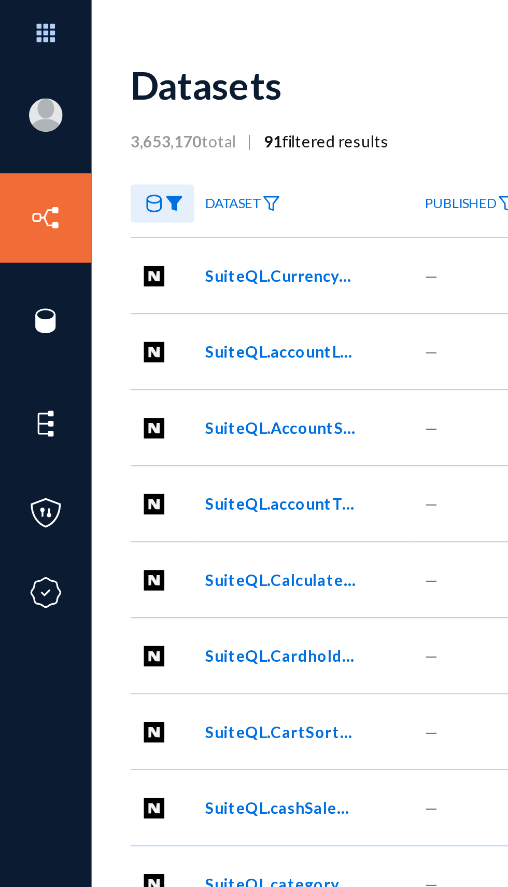
click at [190, 45] on div "Datasets" at bounding box center [362, 39] width 603 height 42
click at [223, 406] on div "—" at bounding box center [218, 409] width 52 height 35
